Goal: Task Accomplishment & Management: Complete application form

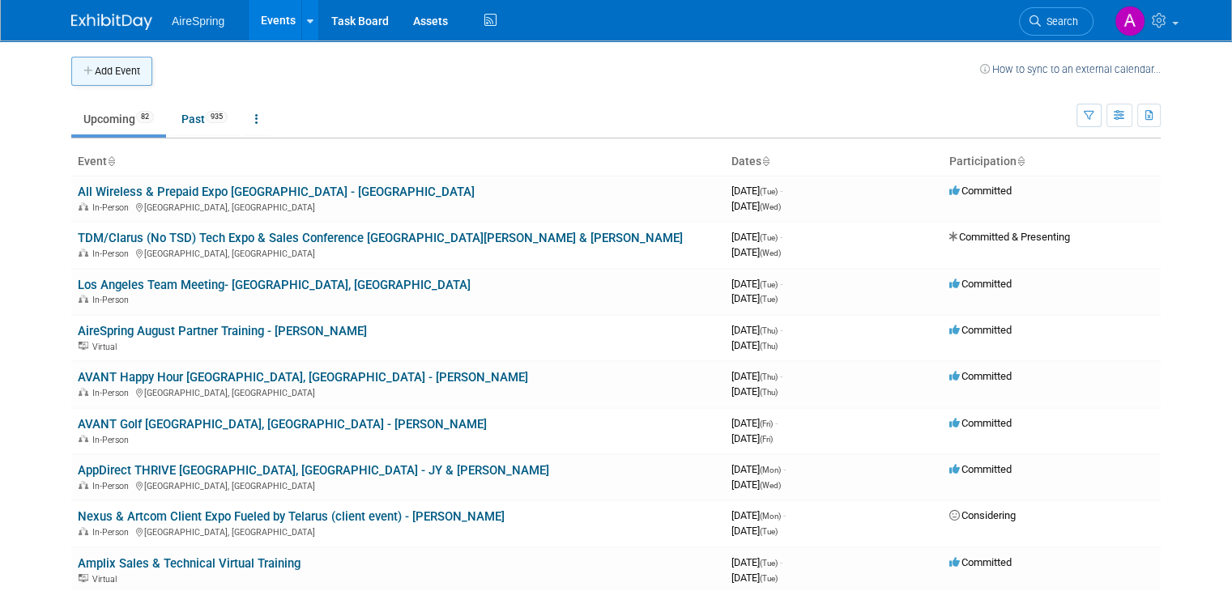
click at [119, 72] on button "Add Event" at bounding box center [111, 71] width 81 height 29
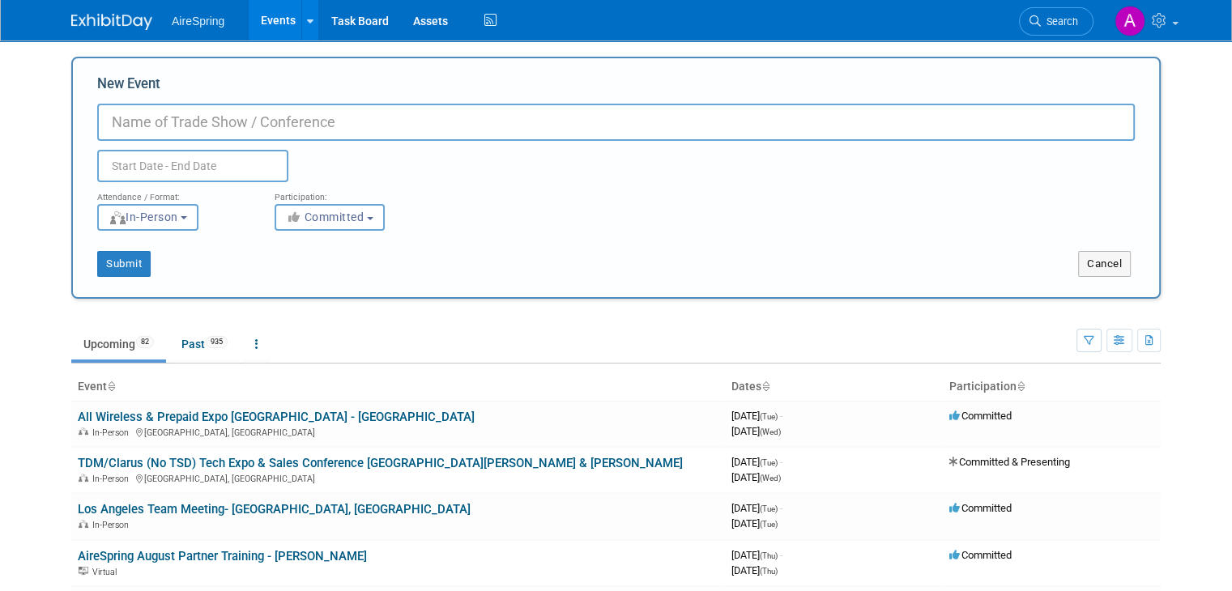
click at [219, 126] on input "New Event" at bounding box center [615, 122] width 1037 height 37
click at [236, 129] on input "New Event" at bounding box center [615, 122] width 1037 height 37
type input "AireSpring Top Golf Event - [PERSON_NAME]"
click at [220, 158] on input "text" at bounding box center [192, 166] width 191 height 32
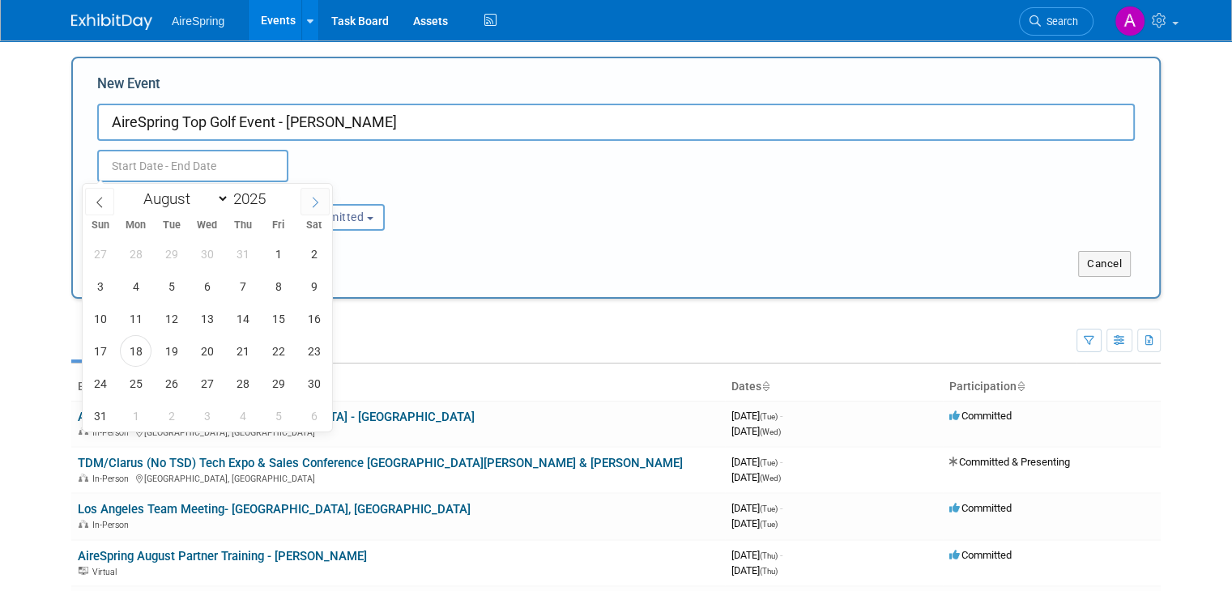
click at [309, 192] on span at bounding box center [314, 202] width 29 height 28
select select "8"
click at [175, 351] on span "23" at bounding box center [171, 351] width 32 height 32
type input "[DATE] to [DATE]"
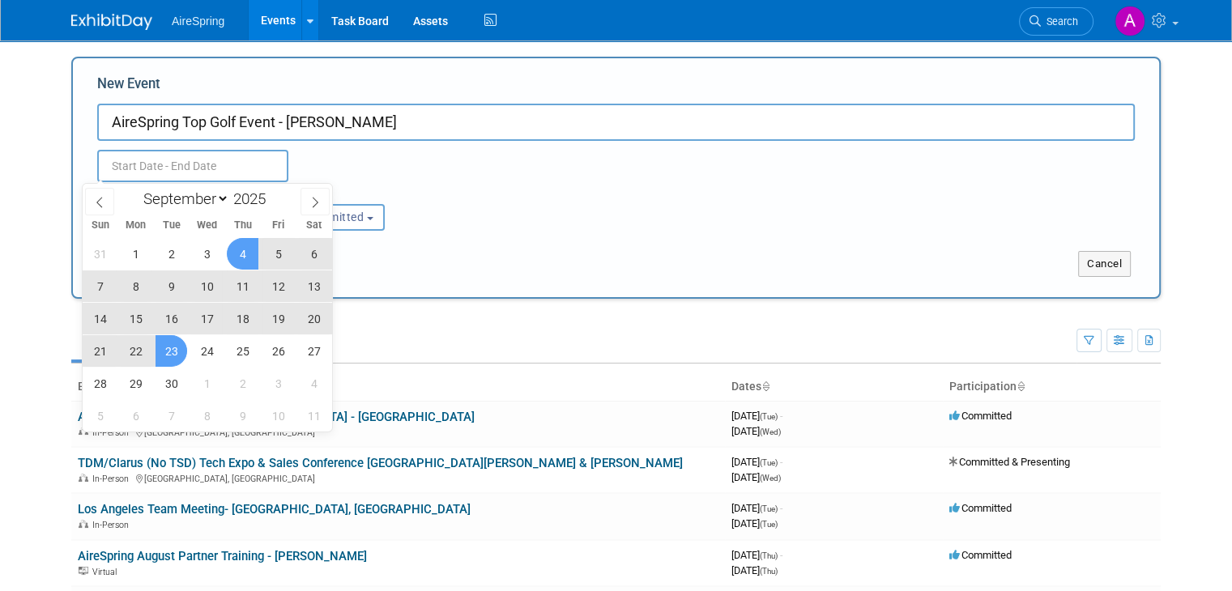
type input "[DATE] to [DATE]"
click at [476, 156] on div "[DATE] to [DATE] Duplicate Event Warning" at bounding box center [616, 161] width 1062 height 41
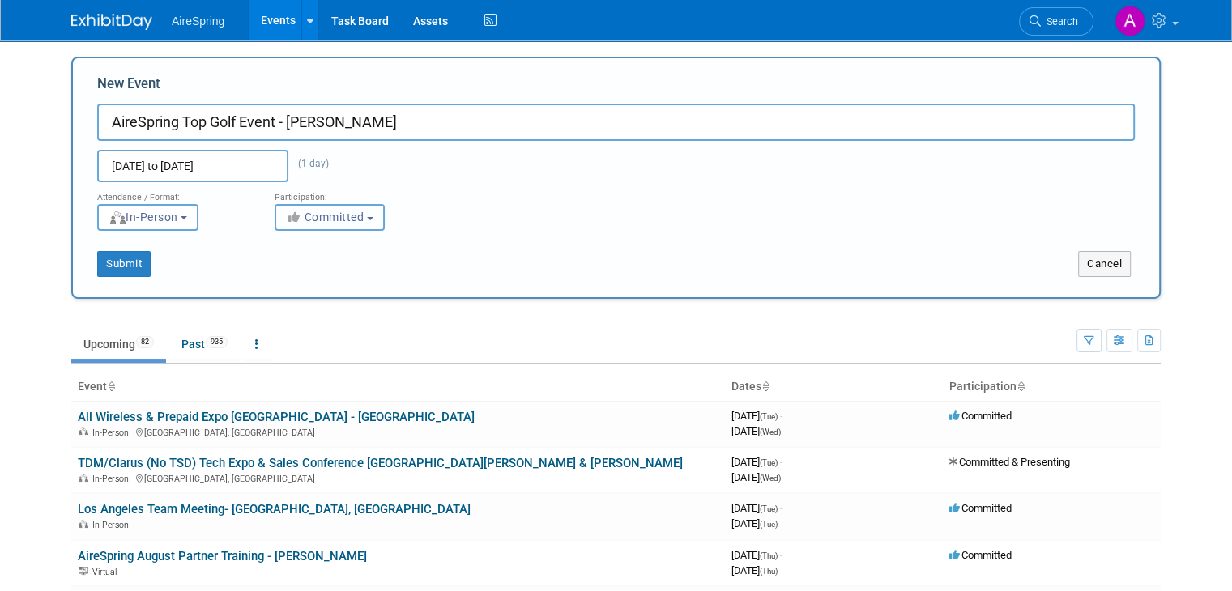
click at [356, 218] on span "Committed" at bounding box center [325, 217] width 79 height 13
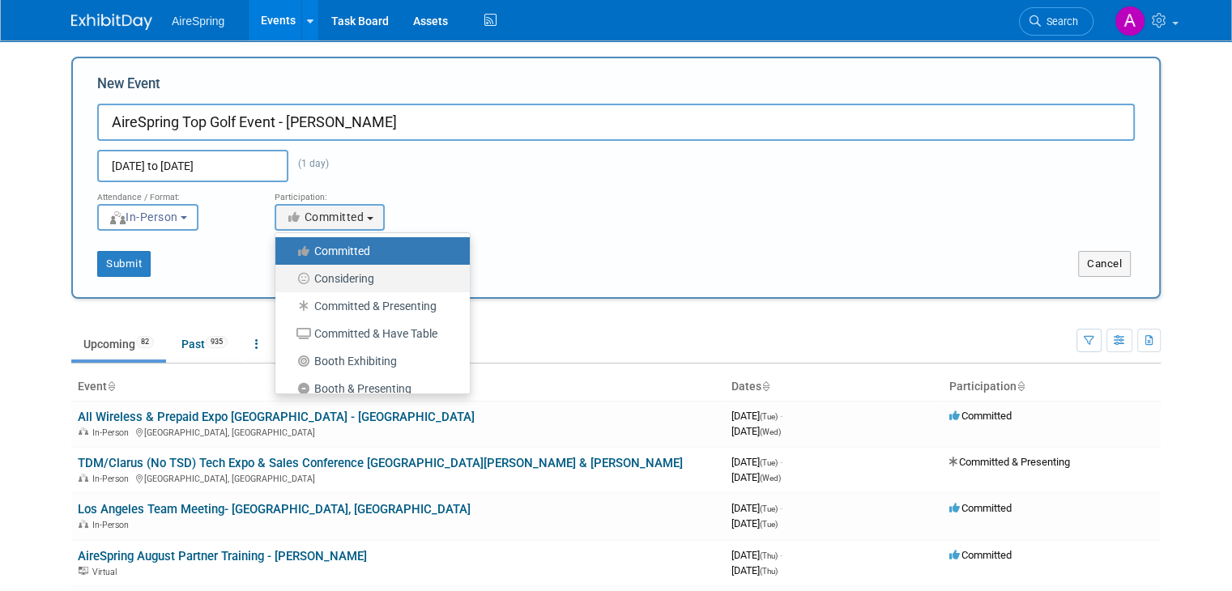
click at [343, 278] on label "Considering" at bounding box center [368, 278] width 170 height 21
click at [290, 278] on input "Considering" at bounding box center [284, 279] width 11 height 11
select select "2"
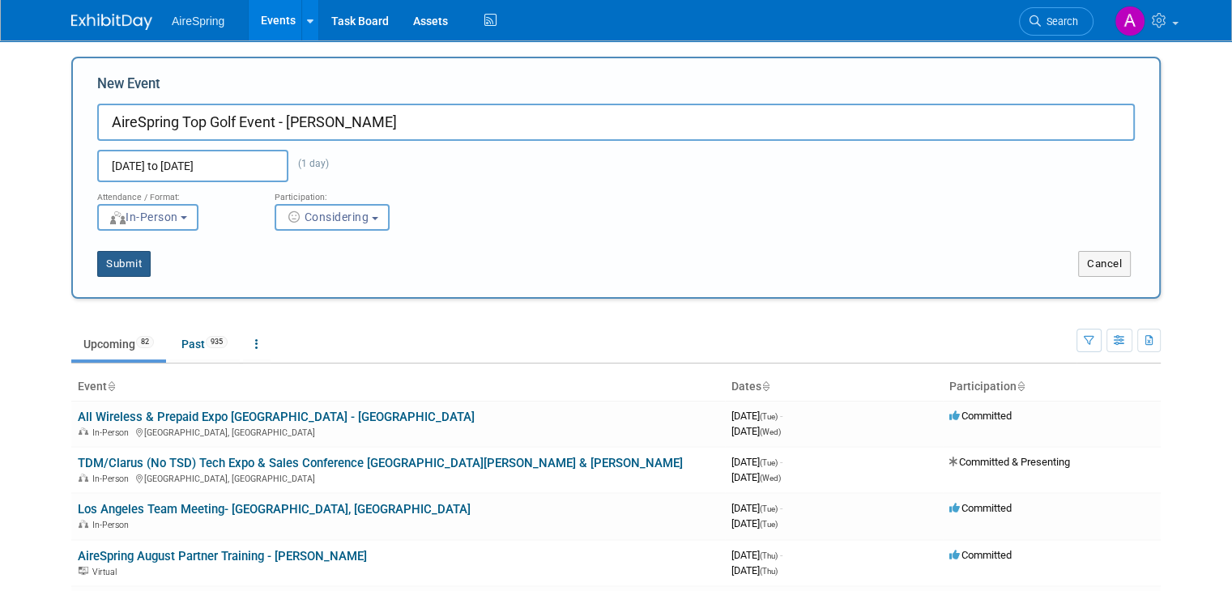
click at [108, 270] on button "Submit" at bounding box center [123, 264] width 53 height 26
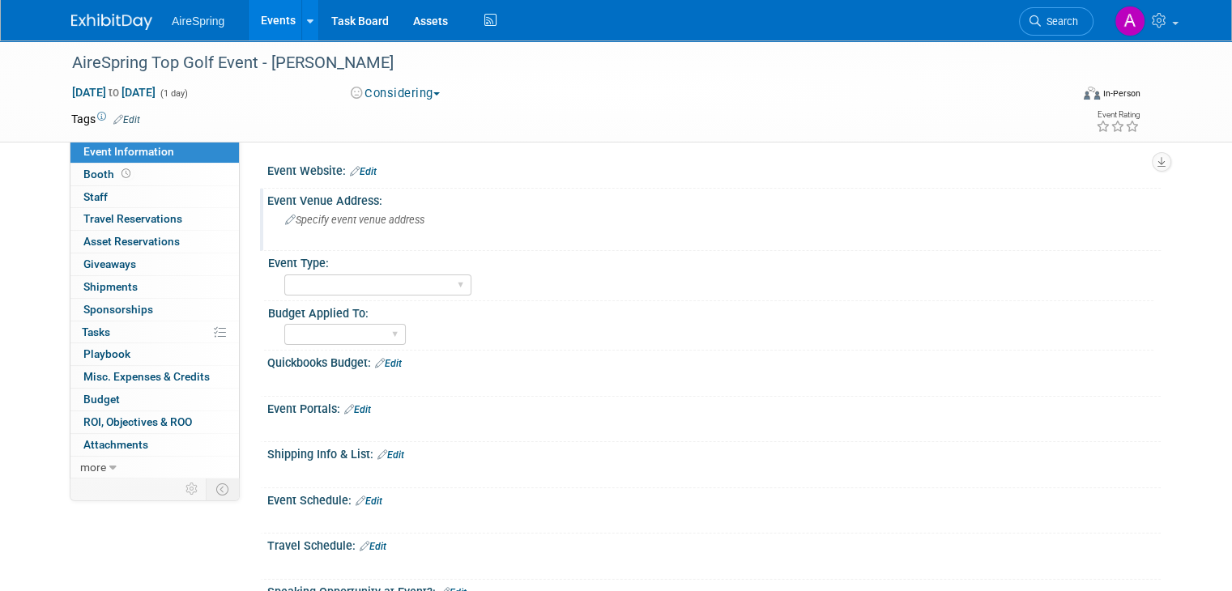
click at [358, 226] on div "Specify event venue address" at bounding box center [453, 225] width 348 height 37
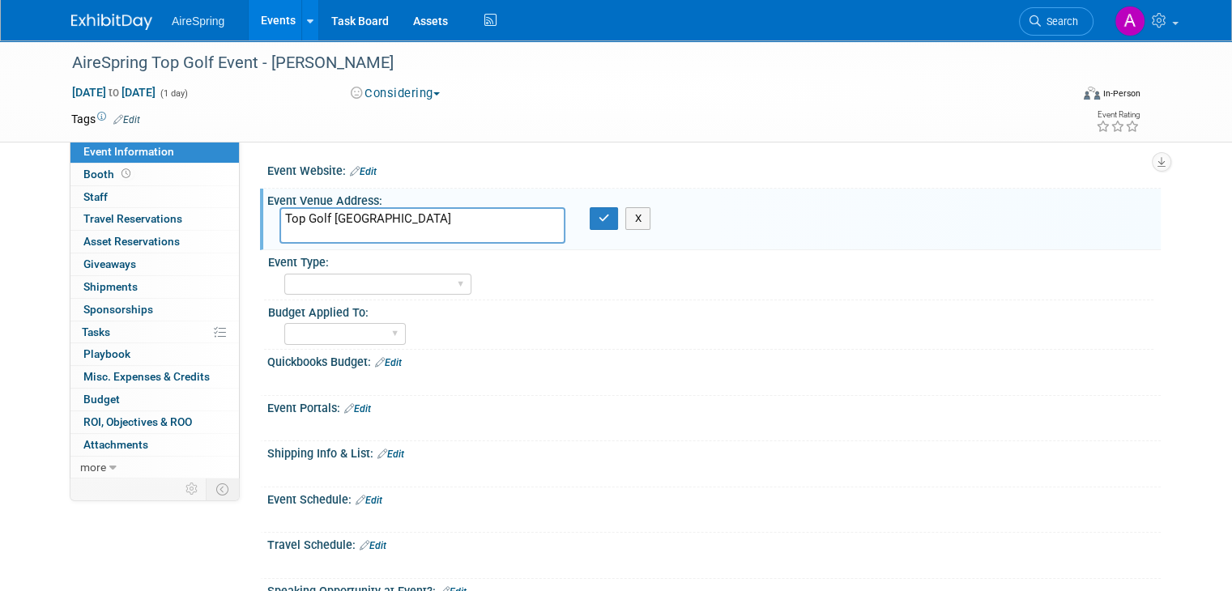
click at [343, 224] on textarea "Top Golf El Segundo" at bounding box center [422, 225] width 286 height 36
paste textarea "400 Pacific Coast Hwy, El Segundo, CA 90245"
click at [370, 234] on textarea "Top Golf El Segundo" at bounding box center [422, 225] width 286 height 36
paste textarea "400 Pacific Coast Hwy, El Segundo, CA 90245"
type textarea "Top Golf El Segundo 400 Pacific Coast Hwy, El Segundo, CA 90245"
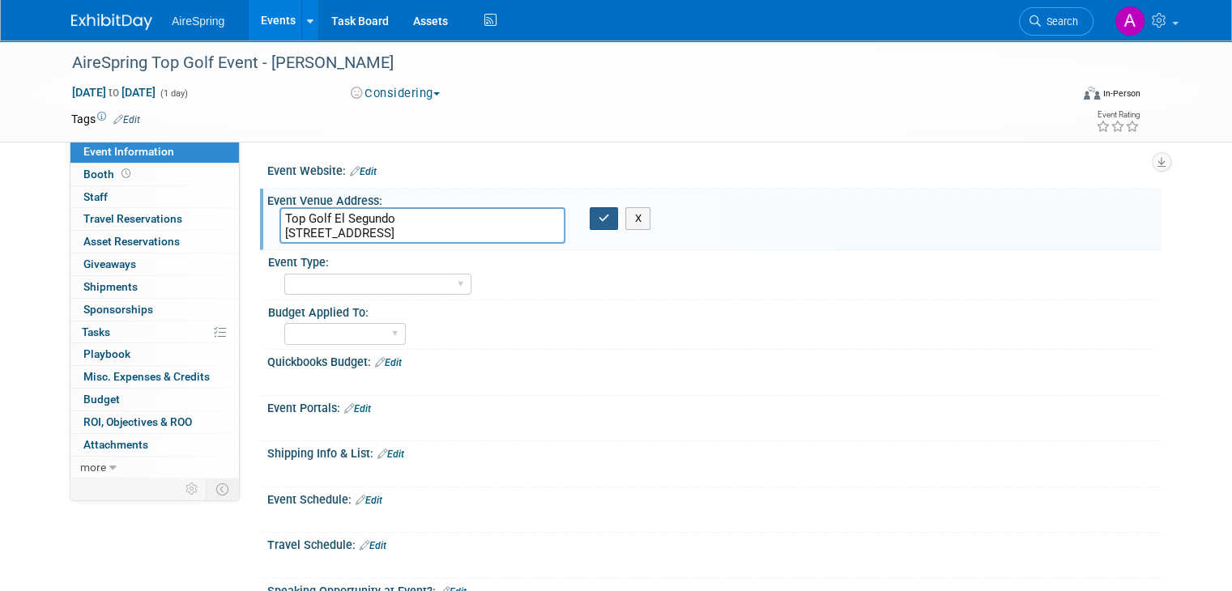
click at [598, 222] on icon "button" at bounding box center [603, 218] width 11 height 11
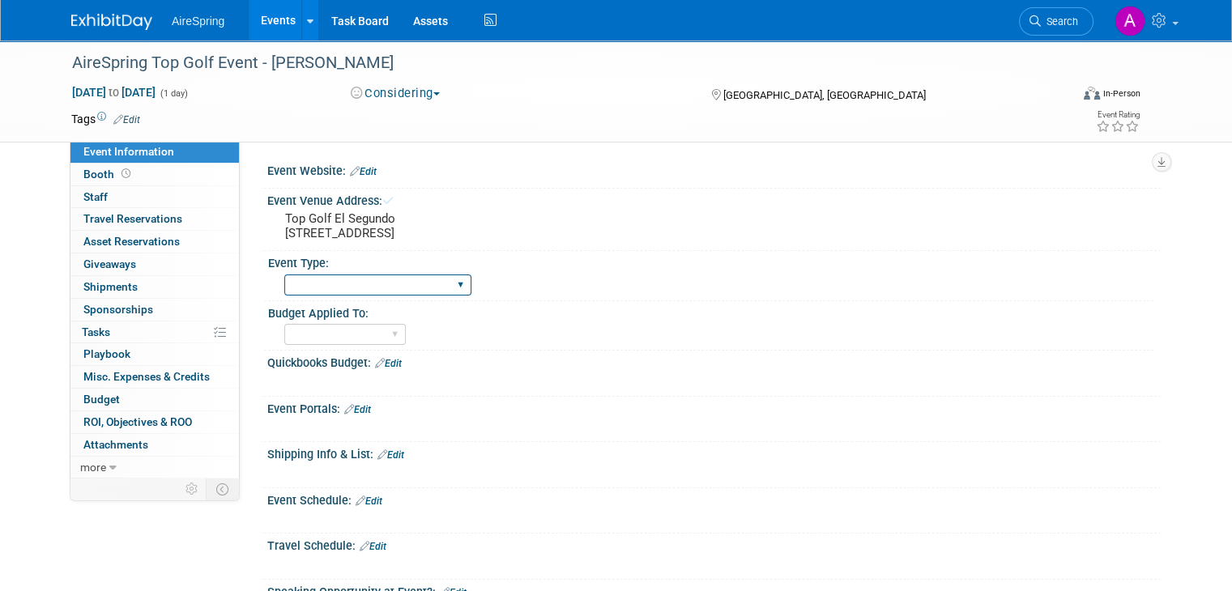
click at [430, 284] on select "AireSpring Event AireSpring Internal Partner Event Training Tradeshow - Exhibit…" at bounding box center [377, 286] width 187 height 22
select select "AireSpring Event"
click at [284, 275] on select "AireSpring Event AireSpring Internal Partner Event Training Tradeshow - Exhibit…" at bounding box center [377, 286] width 187 height 22
click at [335, 327] on select "Marketing Sales Operations Customer" at bounding box center [344, 335] width 121 height 22
select select "Marketing"
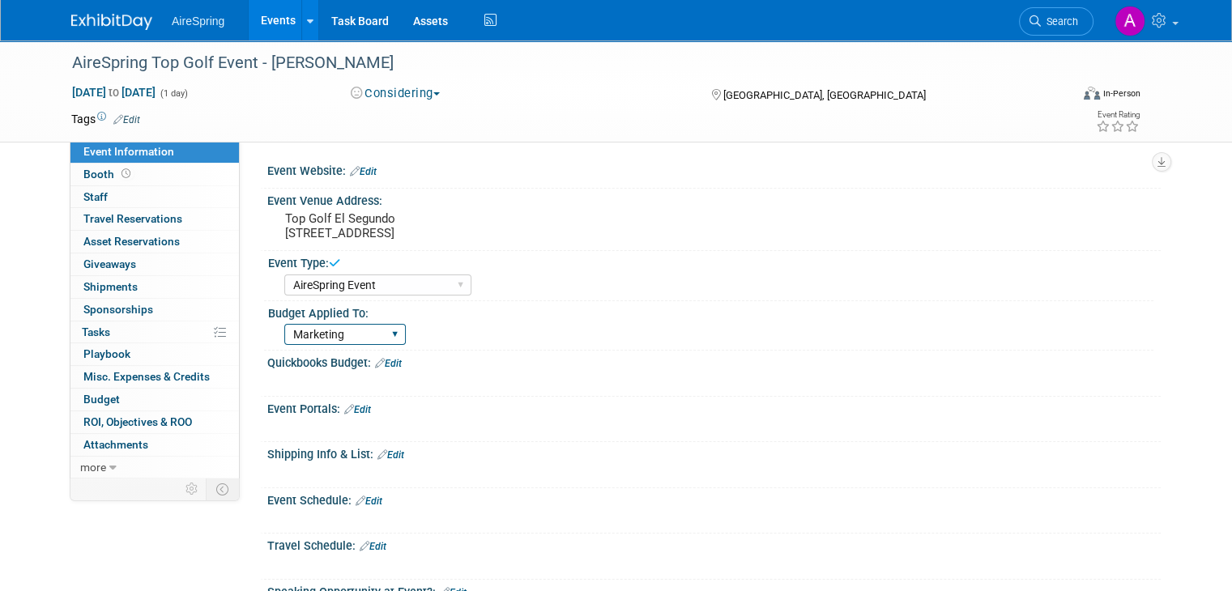
click at [284, 324] on select "Marketing Sales Operations Customer" at bounding box center [344, 335] width 121 height 22
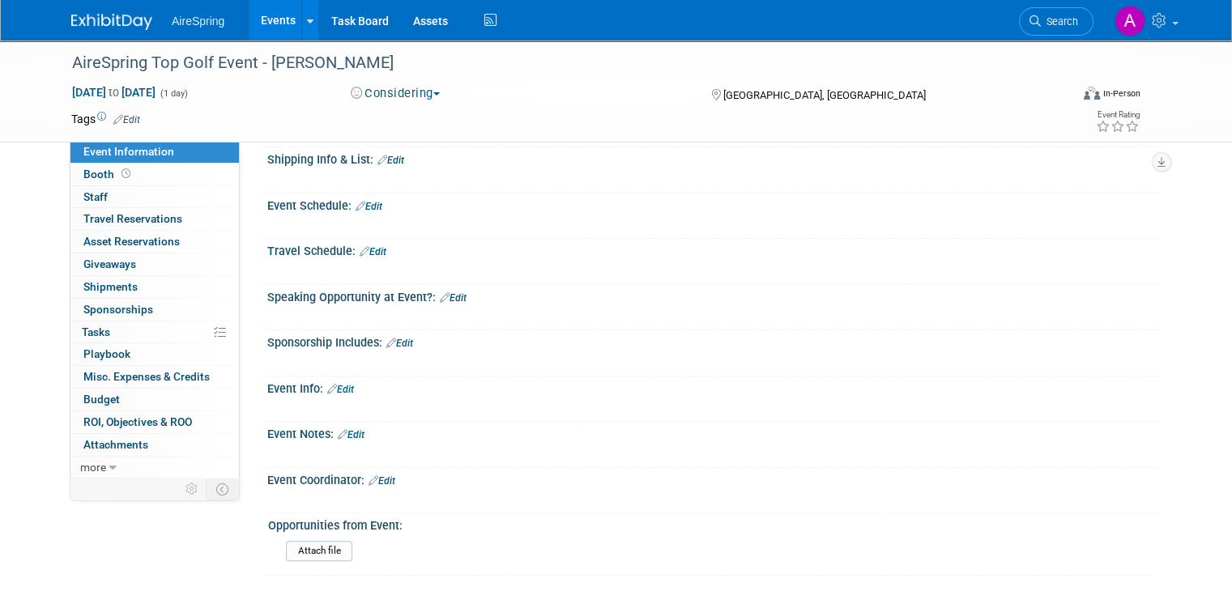
scroll to position [324, 0]
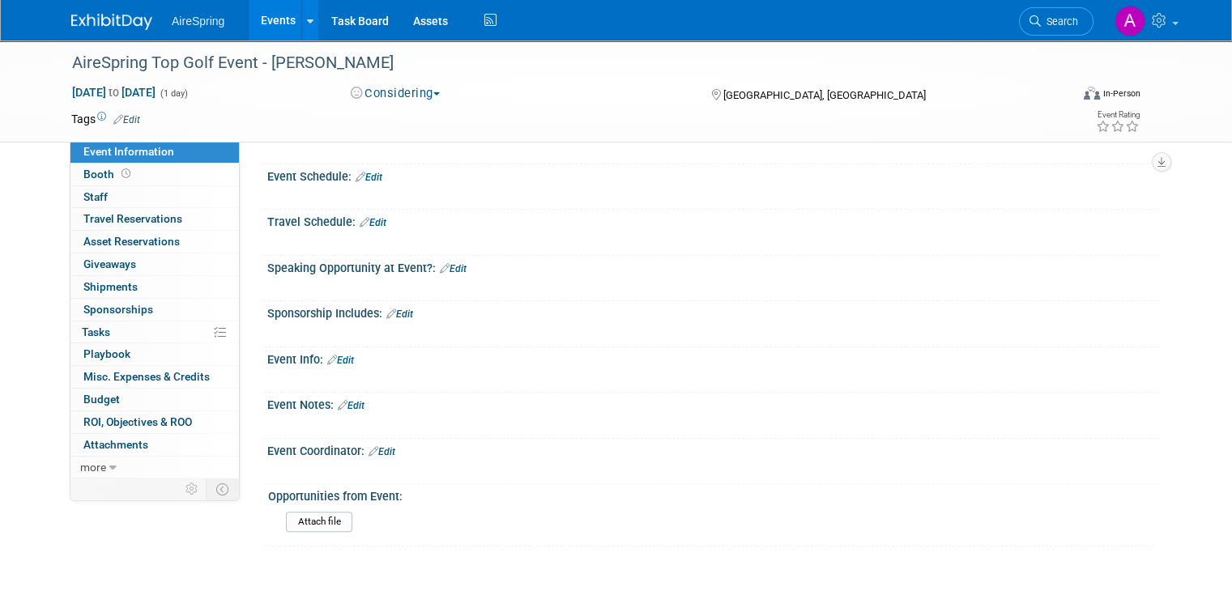
click at [361, 172] on link "Edit" at bounding box center [369, 177] width 27 height 11
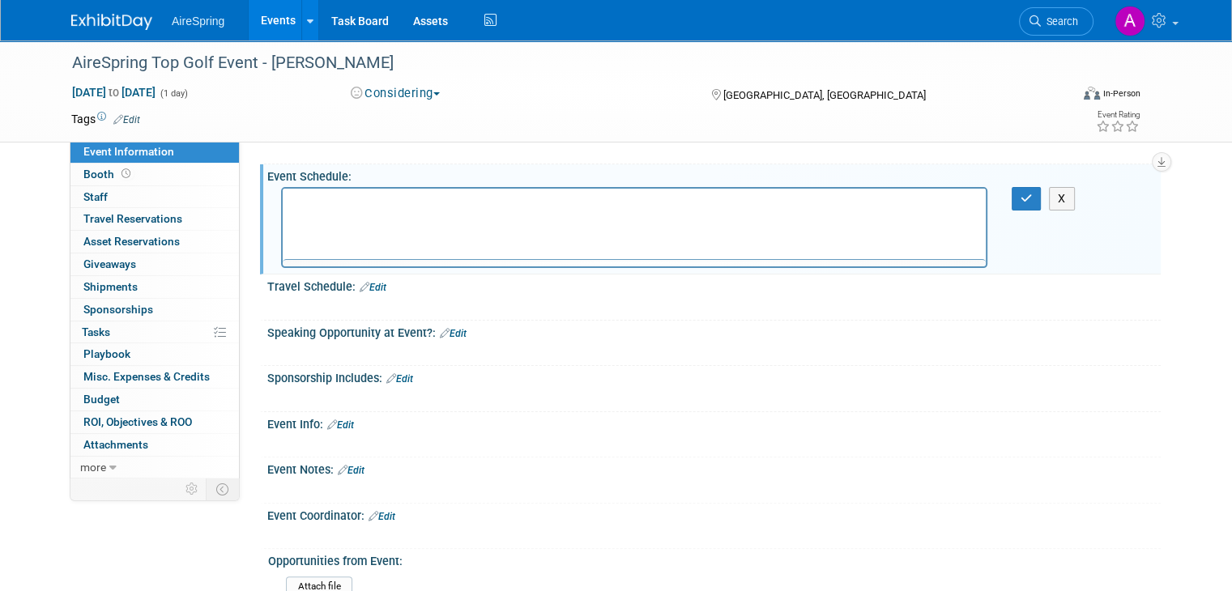
scroll to position [0, 0]
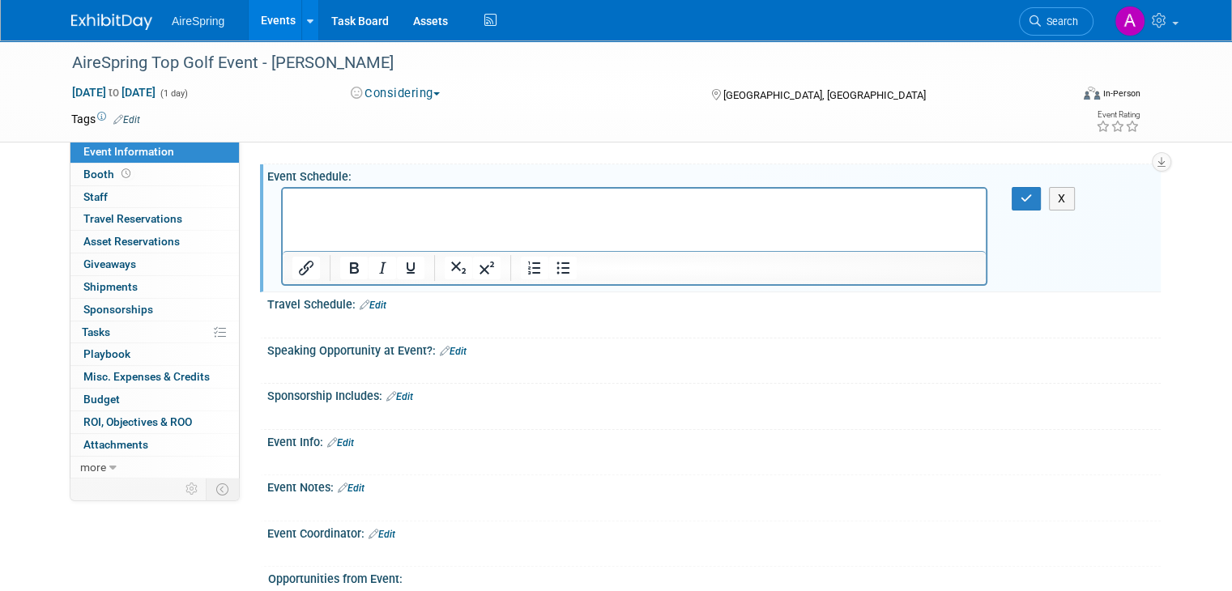
click at [420, 211] on html at bounding box center [634, 200] width 703 height 23
click at [367, 207] on p "Start: 4:00 pm End: 6:30 pm" at bounding box center [634, 203] width 684 height 16
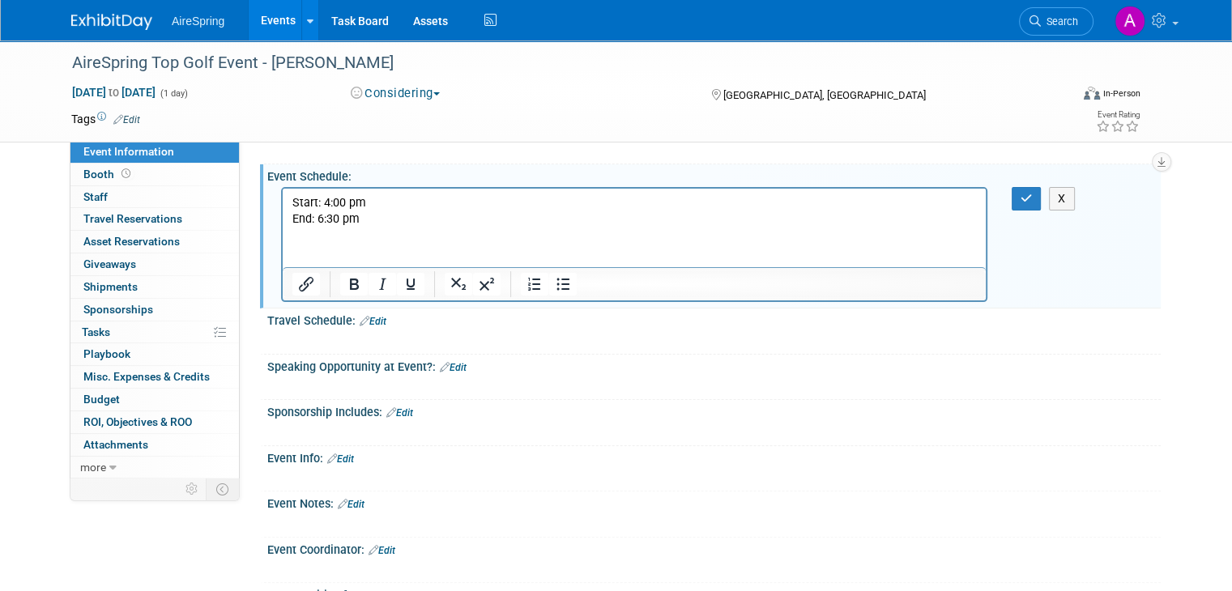
drag, startPoint x: 664, startPoint y: 241, endPoint x: 654, endPoint y: 234, distance: 12.1
click at [663, 228] on html "Start: 4:00 pm End: 6:30 pm" at bounding box center [634, 208] width 703 height 39
click at [1041, 195] on button "button" at bounding box center [1027, 198] width 30 height 23
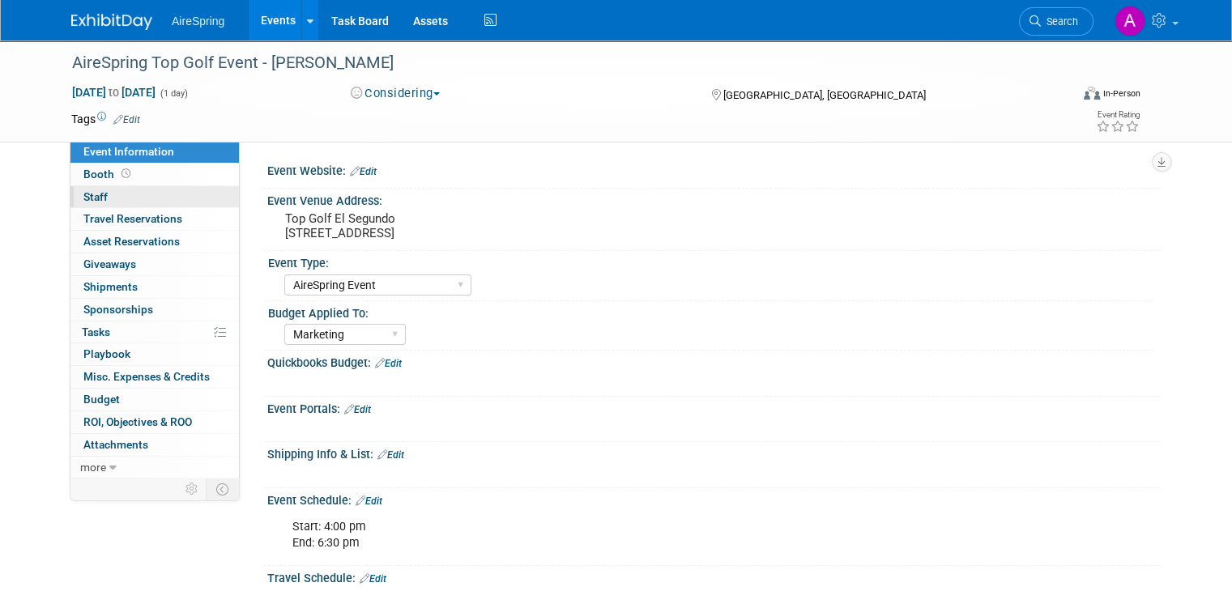
click at [137, 197] on link "0 Staff 0" at bounding box center [154, 197] width 168 height 22
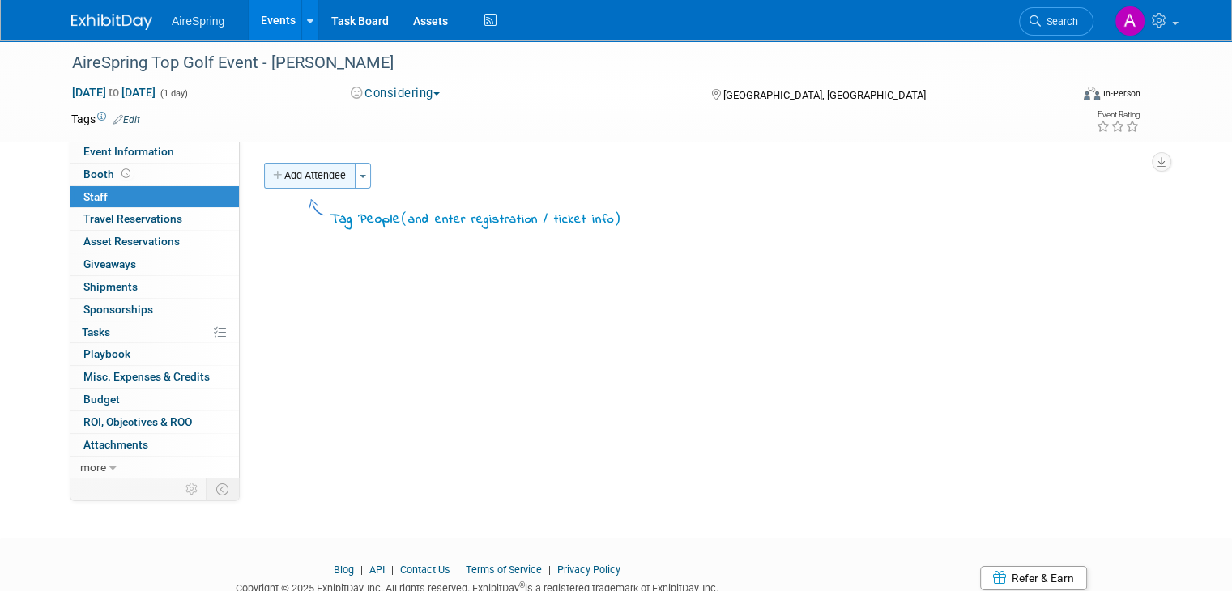
click at [295, 188] on div "Add Attendee Toggle Dropdown Quick -Tag Attendees Apply X (me) select all cancel" at bounding box center [706, 196] width 909 height 67
click at [298, 179] on button "Add Attendee" at bounding box center [310, 176] width 92 height 26
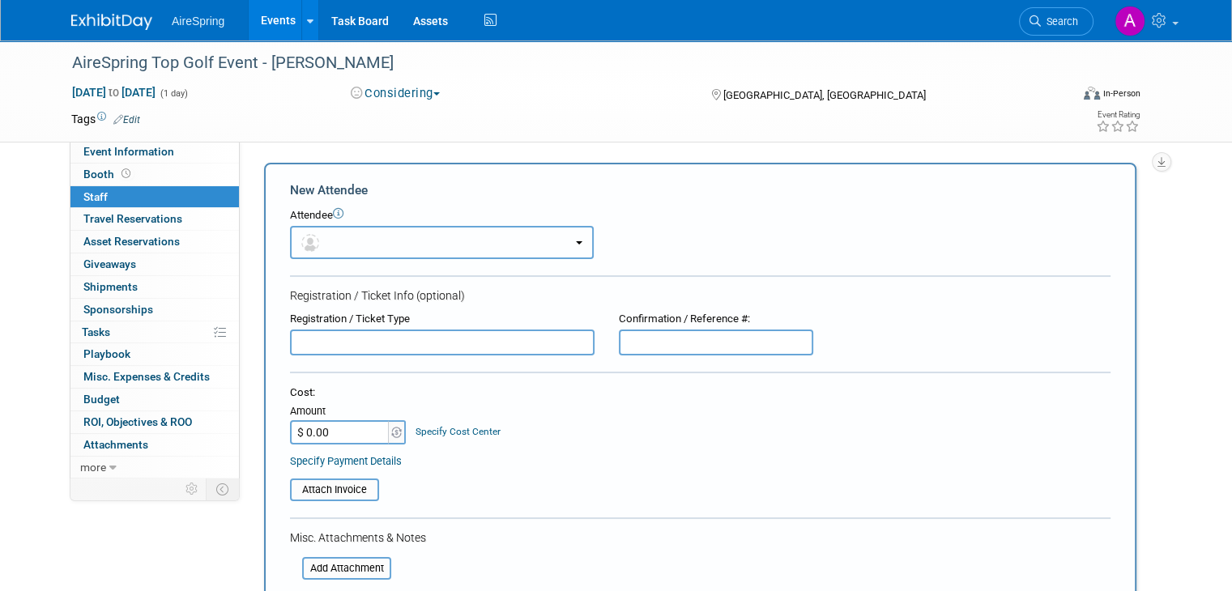
click at [339, 239] on button "button" at bounding box center [442, 242] width 304 height 33
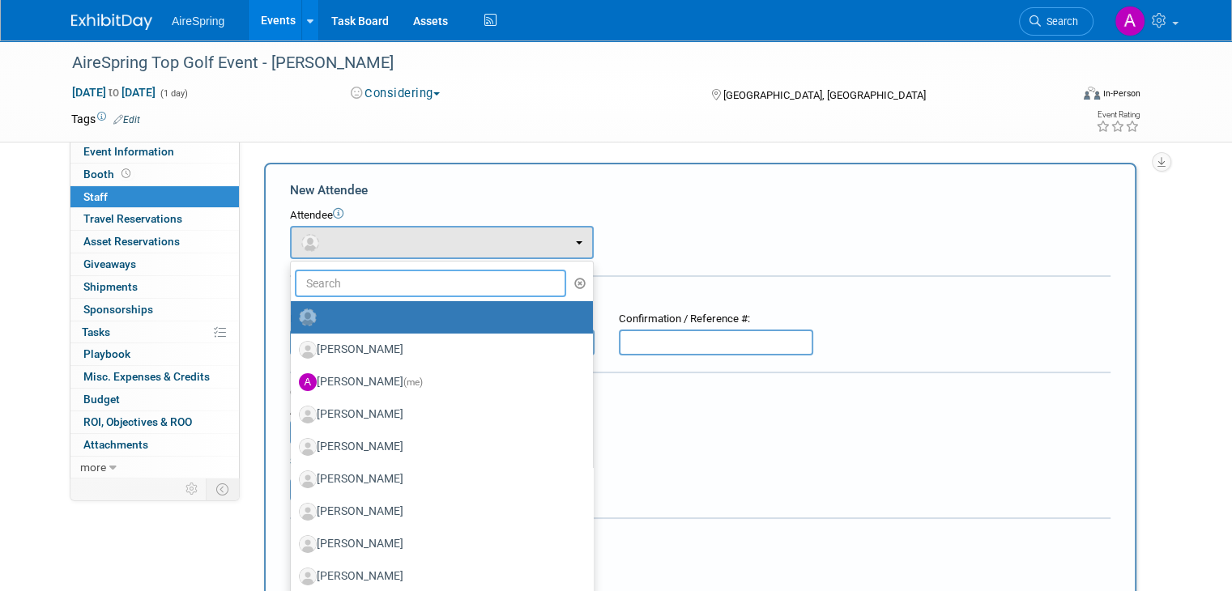
click at [367, 283] on input "text" at bounding box center [430, 284] width 271 height 28
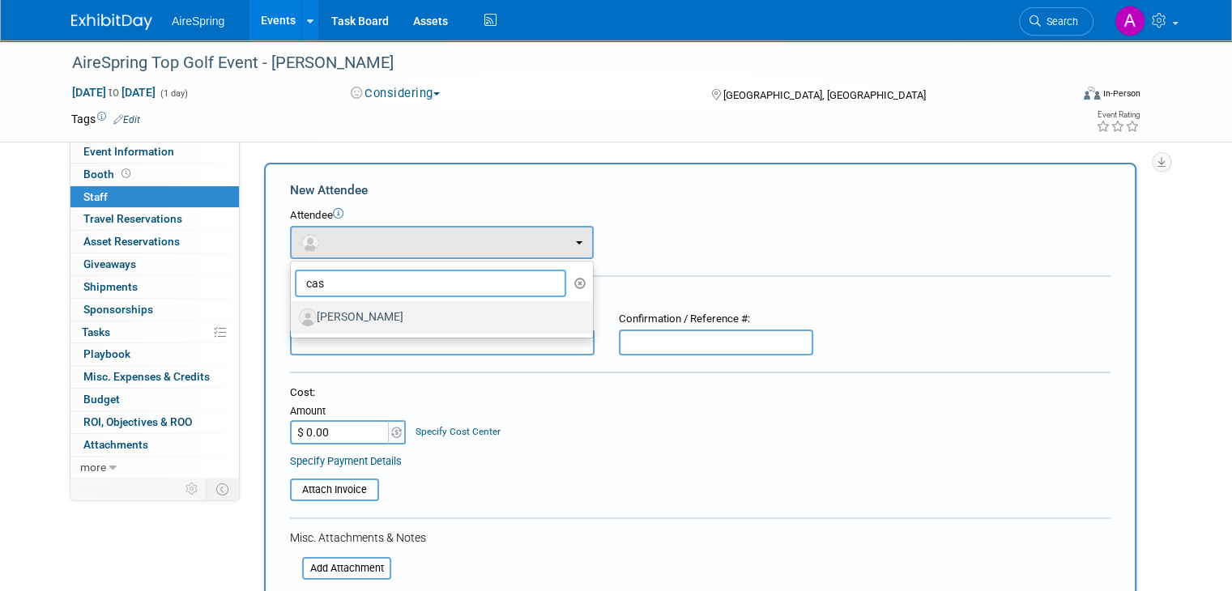
type input "cas"
click at [369, 318] on label "Ralph Castillo" at bounding box center [438, 318] width 278 height 26
click at [293, 318] on input "Ralph Castillo" at bounding box center [288, 315] width 11 height 11
select select "5401e03a-01c1-4be7-9178-18032f451f61"
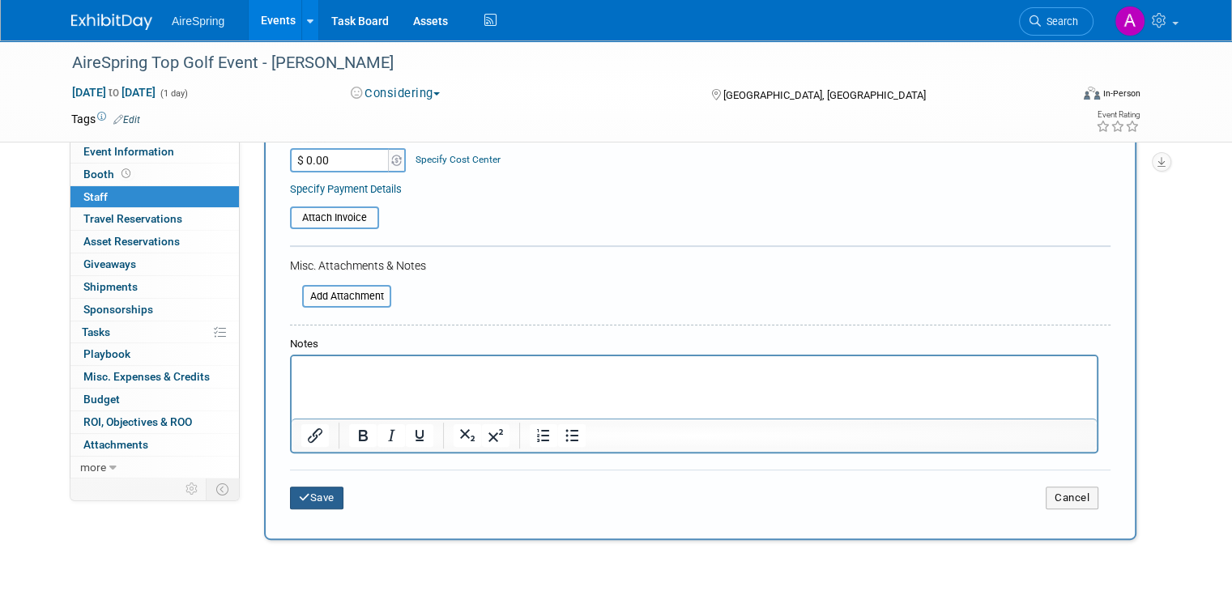
click at [305, 496] on button "Save" at bounding box center [316, 498] width 53 height 23
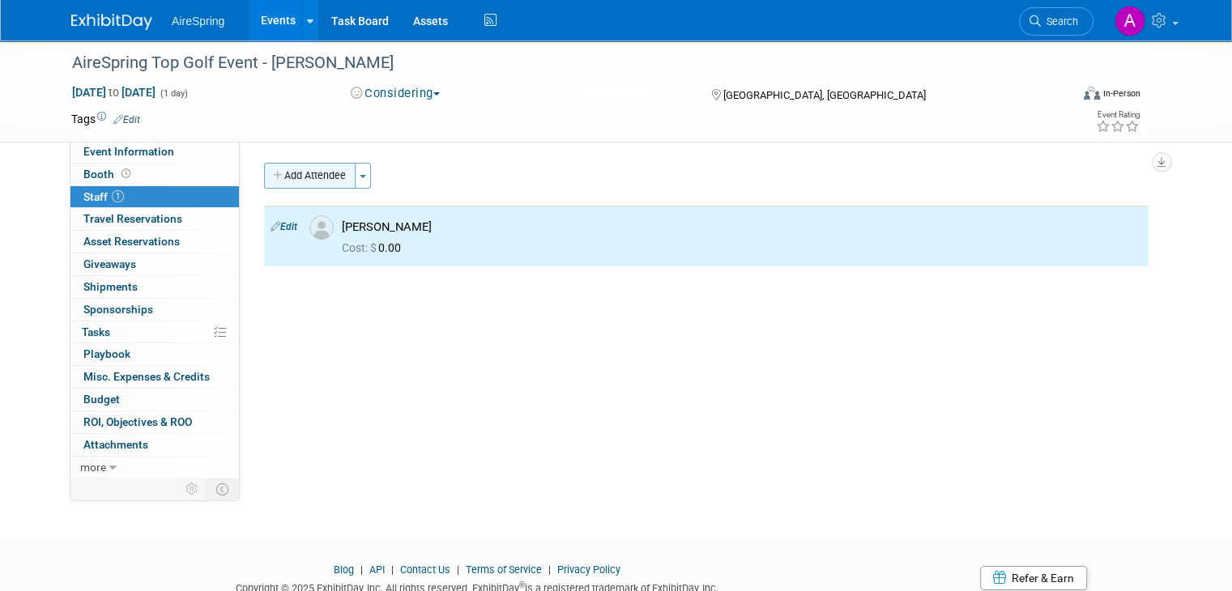
click at [309, 173] on button "Add Attendee" at bounding box center [310, 176] width 92 height 26
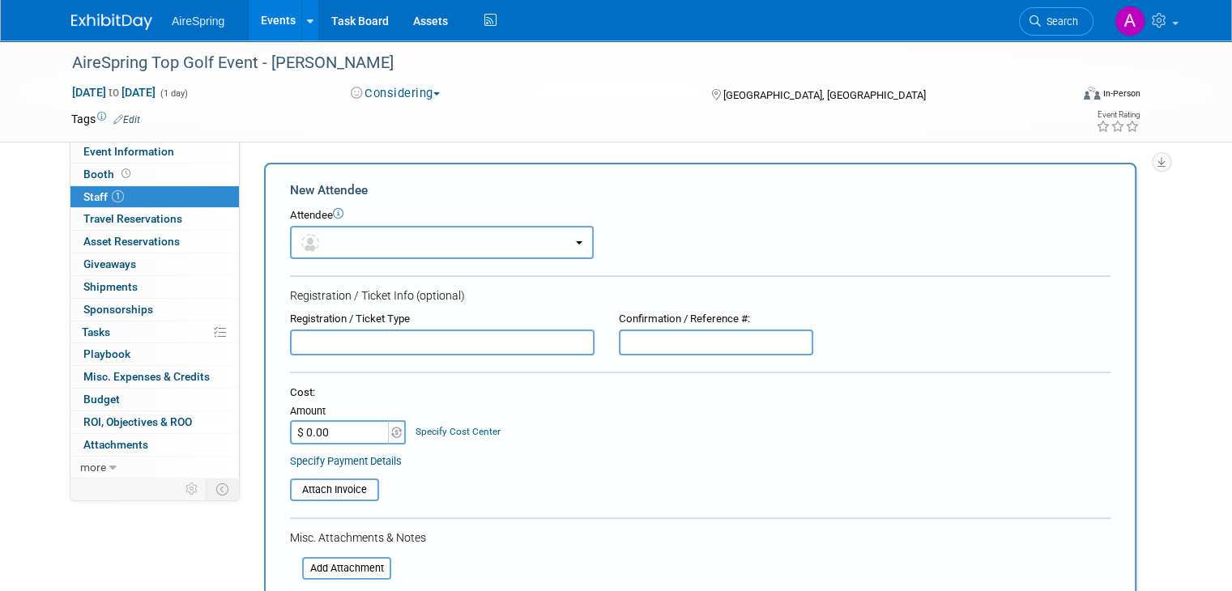
click at [350, 241] on button "button" at bounding box center [442, 242] width 304 height 33
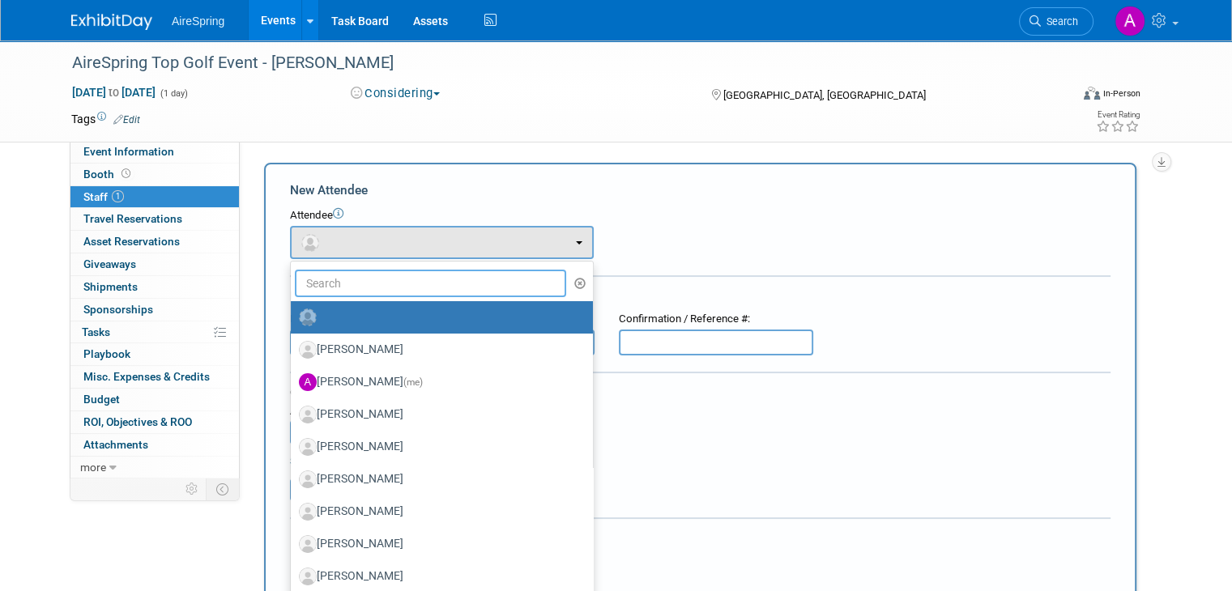
click at [350, 279] on input "text" at bounding box center [430, 284] width 271 height 28
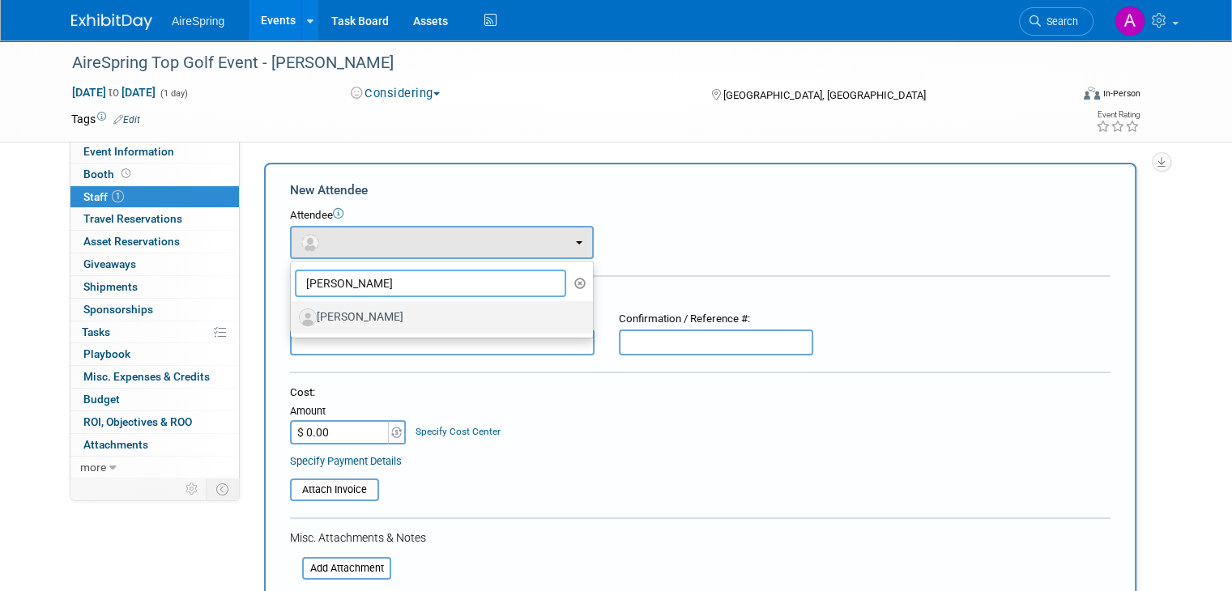
type input "john y"
click at [350, 318] on label "John Young" at bounding box center [438, 318] width 278 height 26
click at [293, 318] on input "John Young" at bounding box center [288, 315] width 11 height 11
select select "c8e62633-bc5b-45fa-bb22-f5c15748a039"
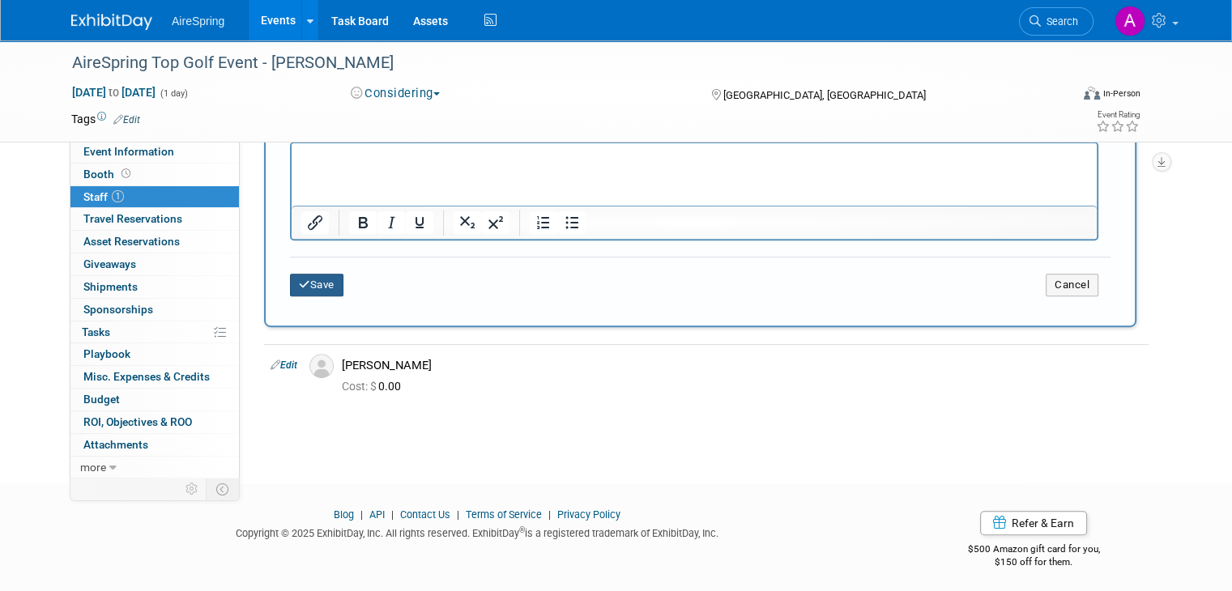
click at [299, 279] on icon "submit" at bounding box center [304, 284] width 11 height 11
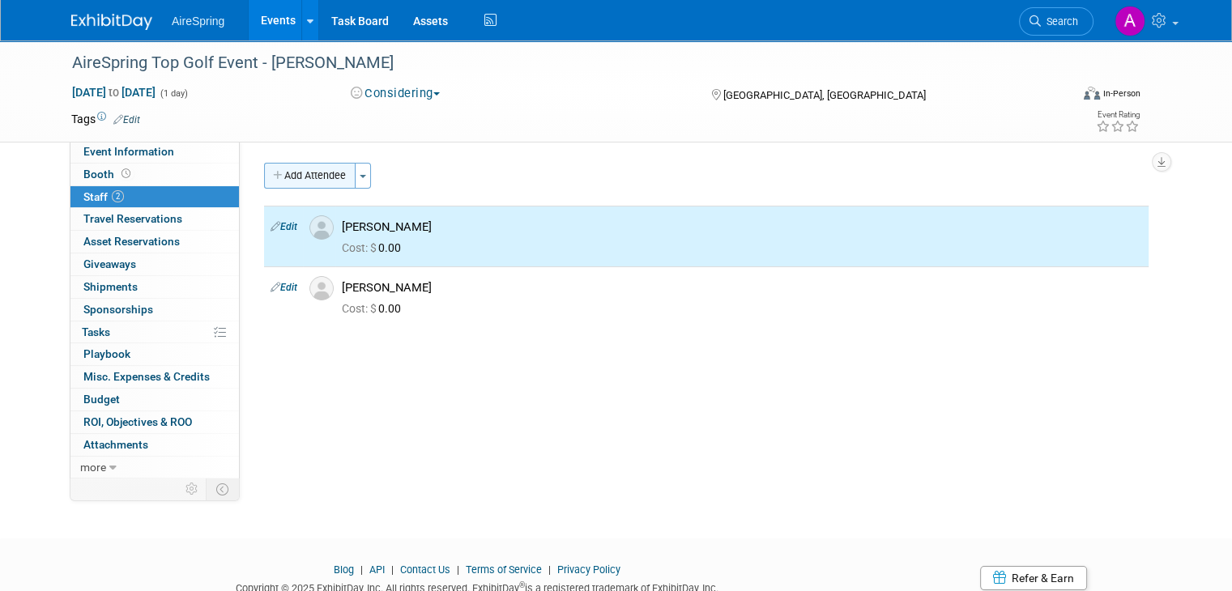
click at [303, 176] on button "Add Attendee" at bounding box center [310, 176] width 92 height 26
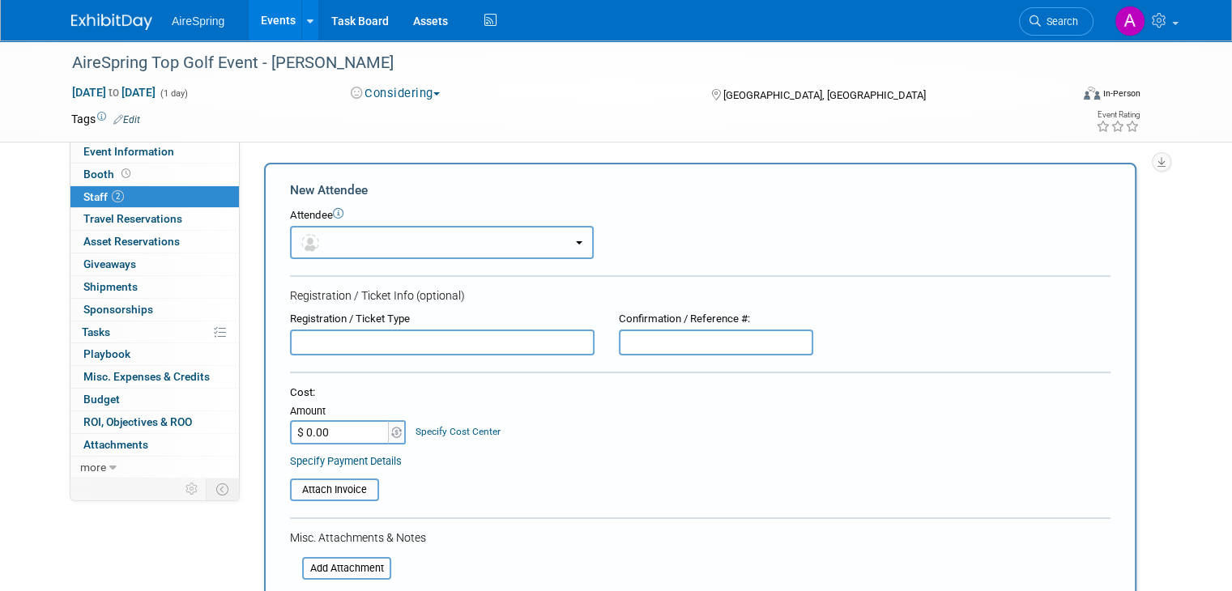
click at [350, 241] on button "button" at bounding box center [442, 242] width 304 height 33
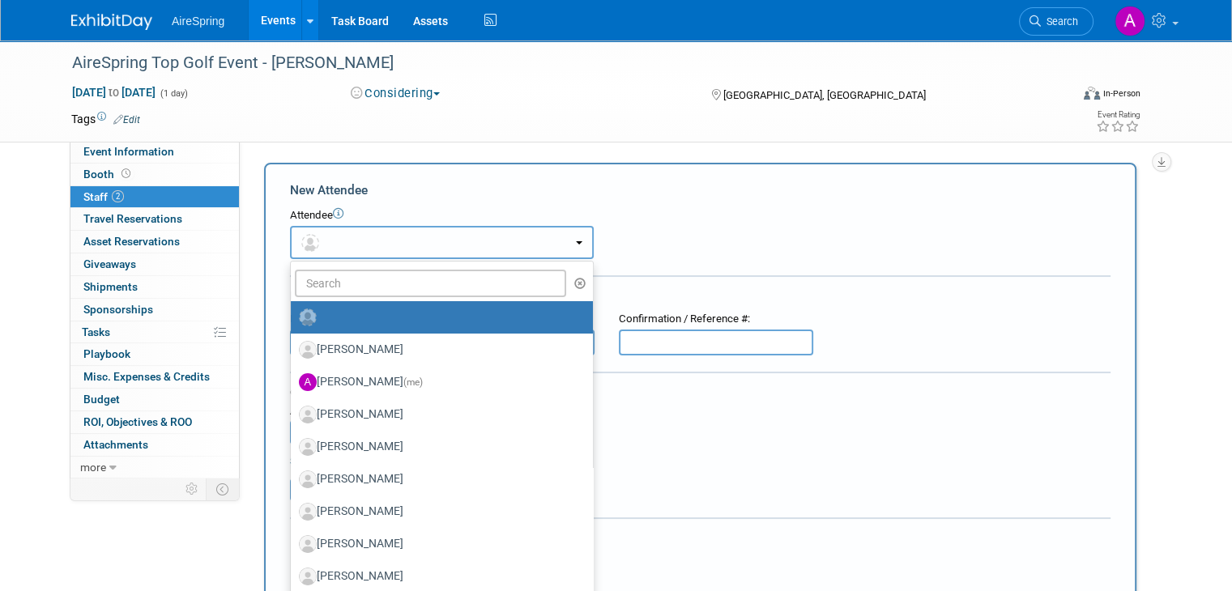
click at [394, 244] on button "button" at bounding box center [442, 242] width 304 height 33
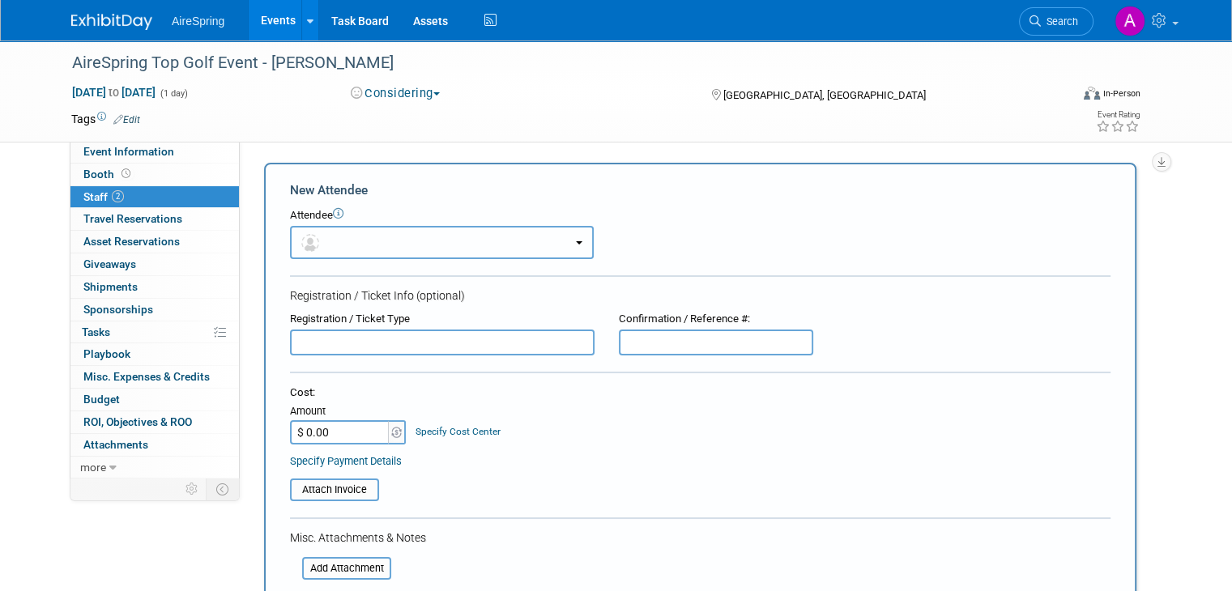
click at [389, 240] on button "button" at bounding box center [442, 242] width 304 height 33
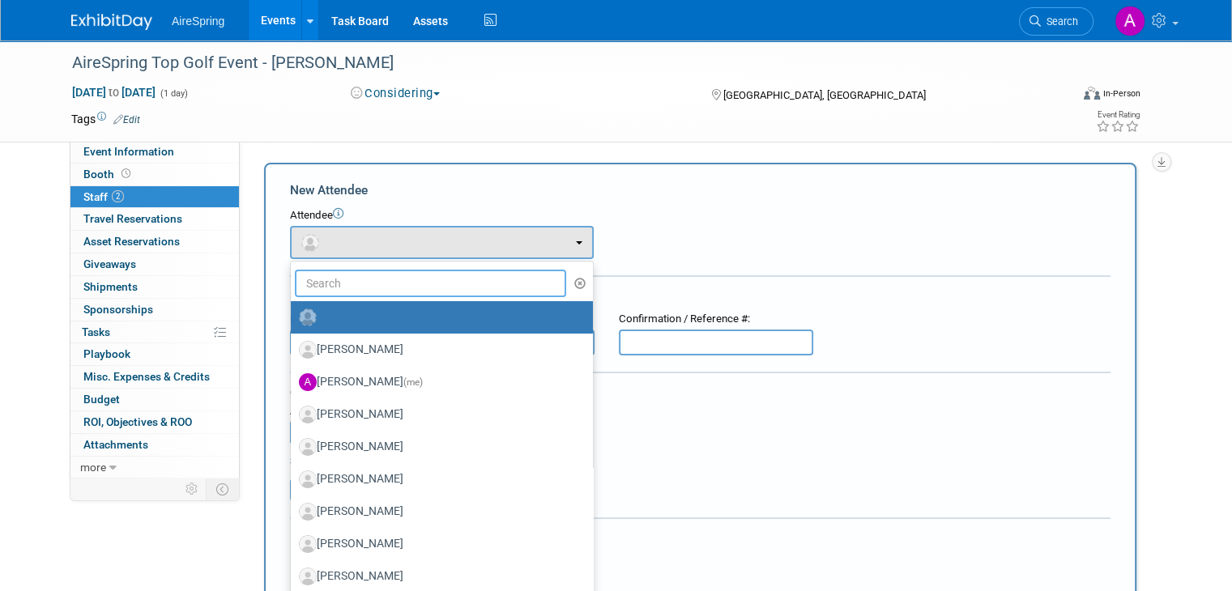
click at [359, 280] on input "text" at bounding box center [430, 284] width 271 height 28
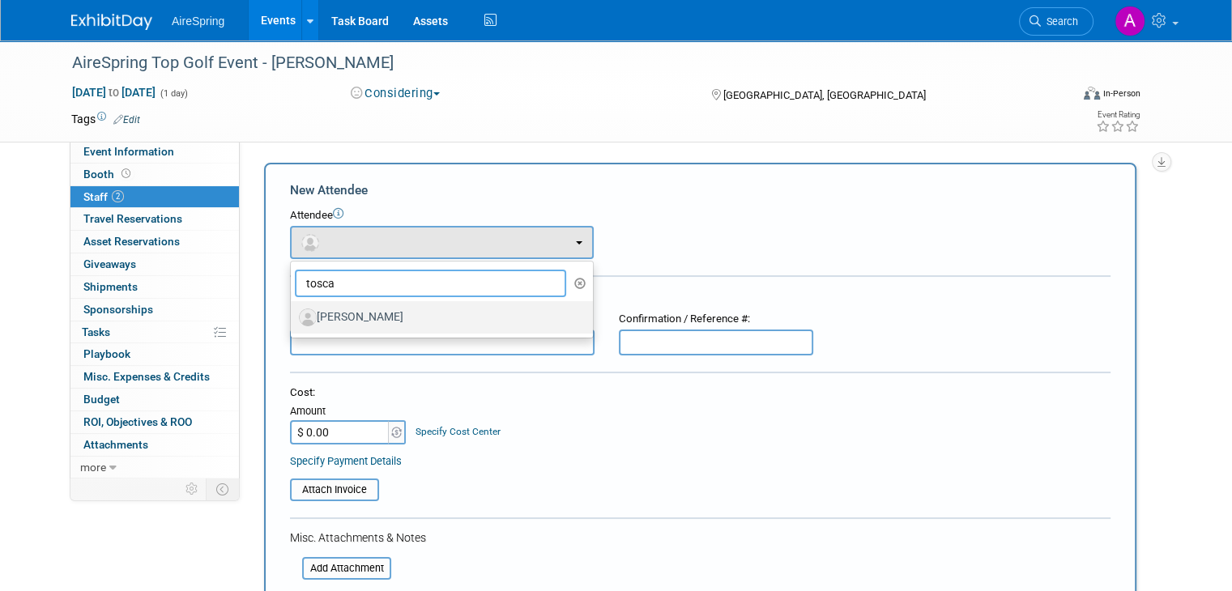
type input "tosca"
click at [369, 314] on label "Felix Toscano" at bounding box center [438, 318] width 278 height 26
click at [293, 314] on input "Felix Toscano" at bounding box center [288, 315] width 11 height 11
select select "50e6b99f-ab3d-4b92-8ccb-bbb0895c9953"
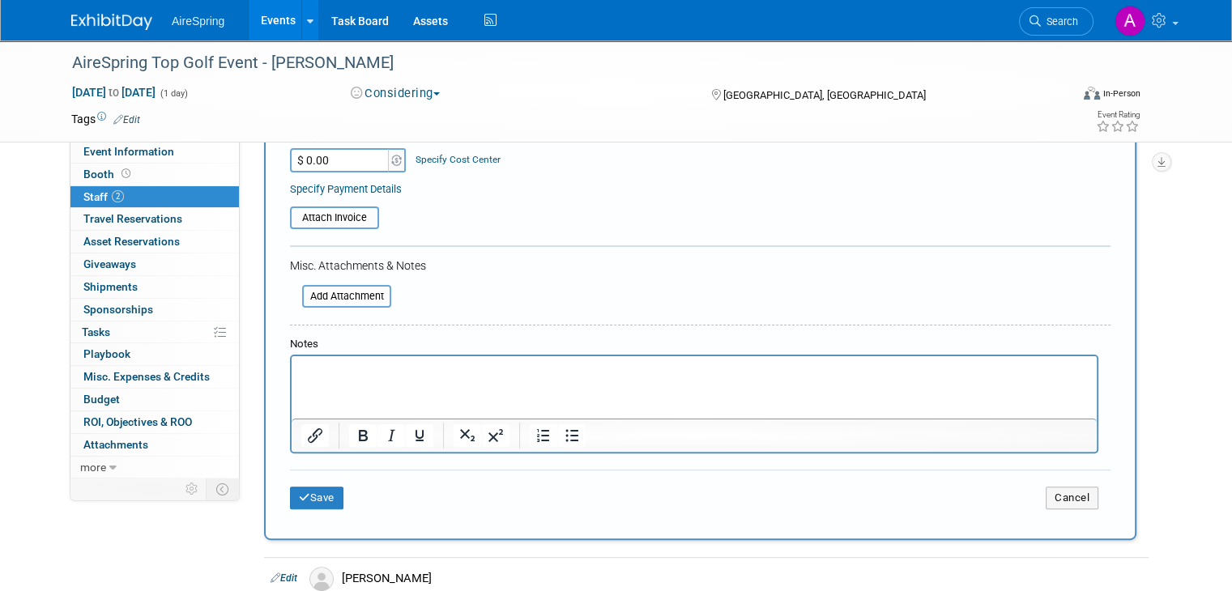
click at [317, 479] on div "Save Cancel" at bounding box center [700, 496] width 820 height 52
click at [313, 488] on button "Save" at bounding box center [316, 498] width 53 height 23
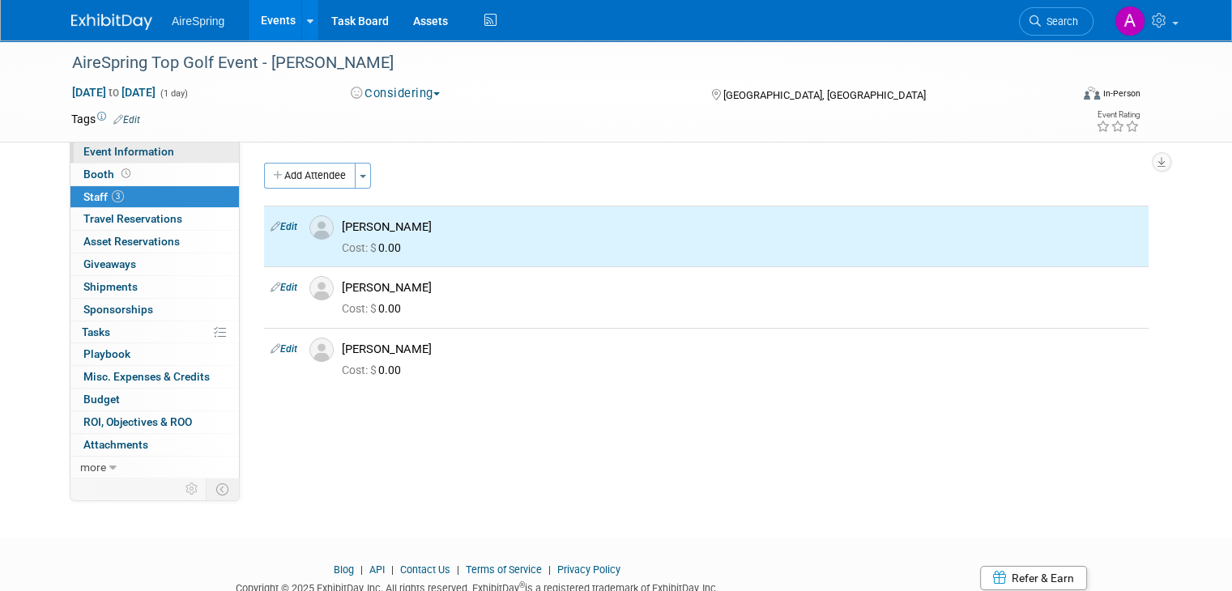
click at [143, 154] on span "Event Information" at bounding box center [128, 151] width 91 height 13
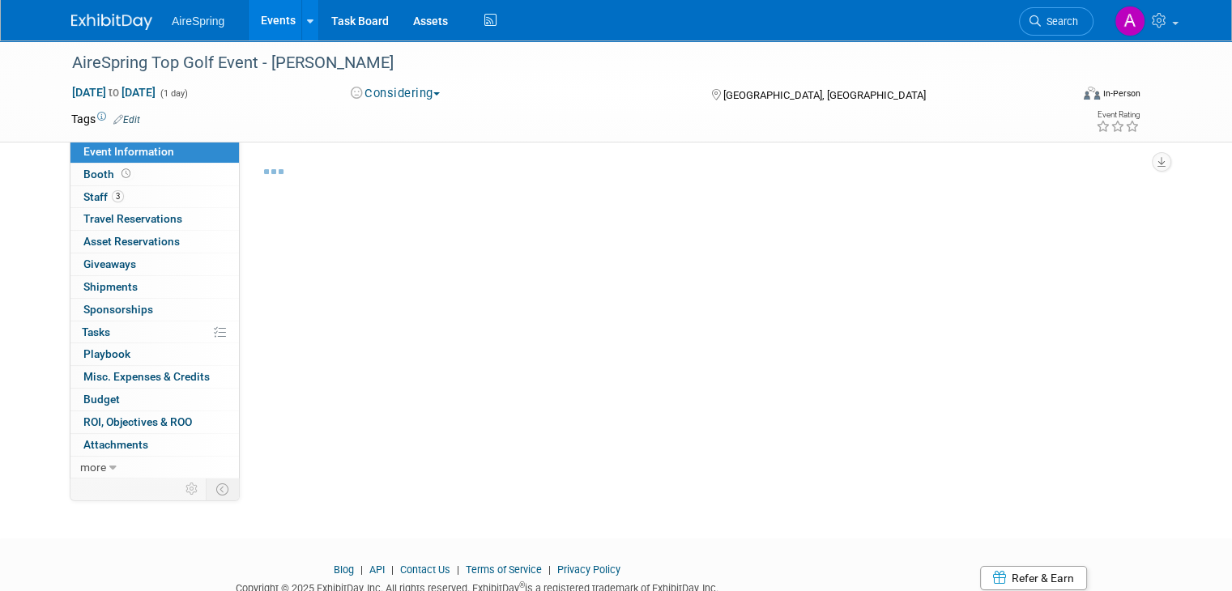
select select "AireSpring Event"
select select "Marketing"
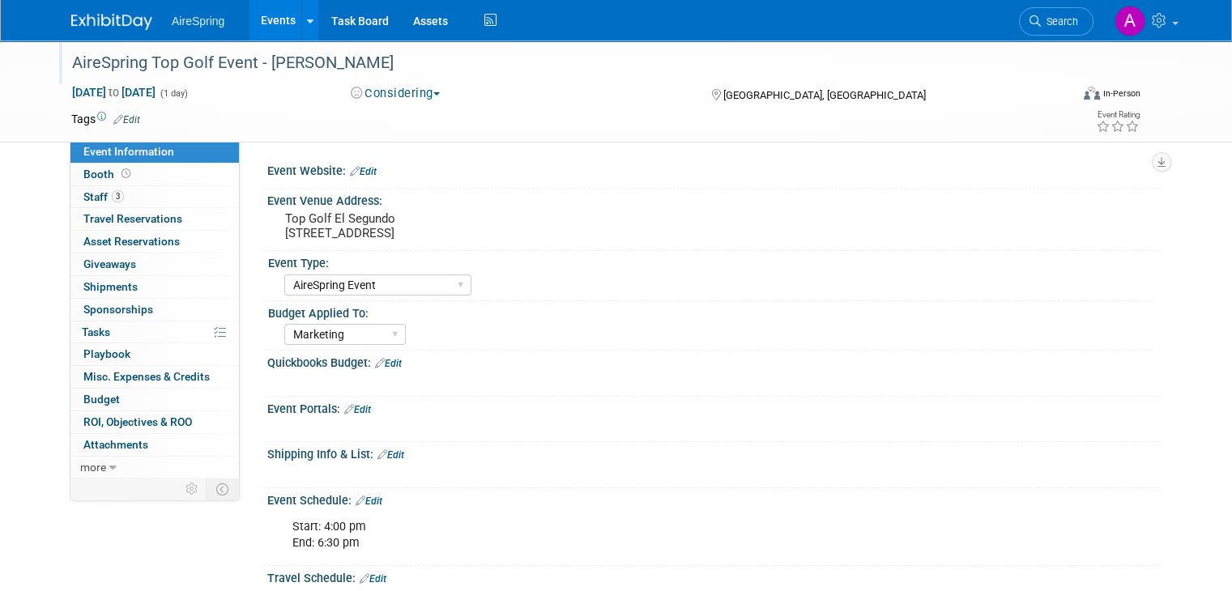
click at [344, 62] on div "AireSpring Top Golf Event - [PERSON_NAME]" at bounding box center [557, 63] width 983 height 29
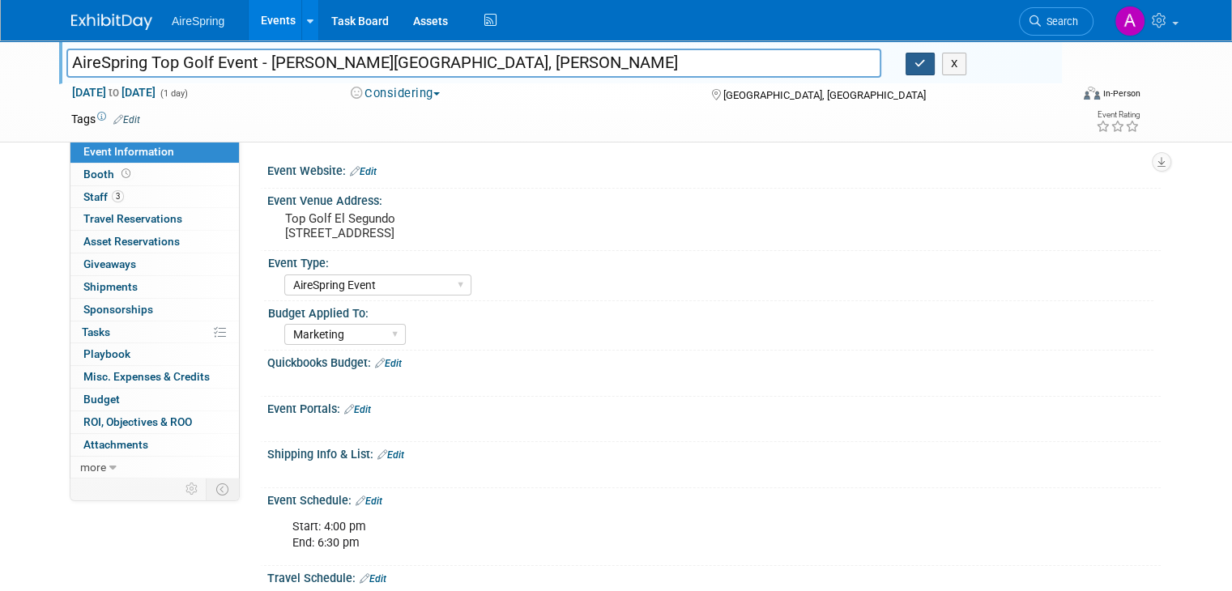
type input "AireSpring Top Golf Event - Castillo, JY, Toscano"
click at [935, 72] on button "button" at bounding box center [919, 64] width 29 height 23
